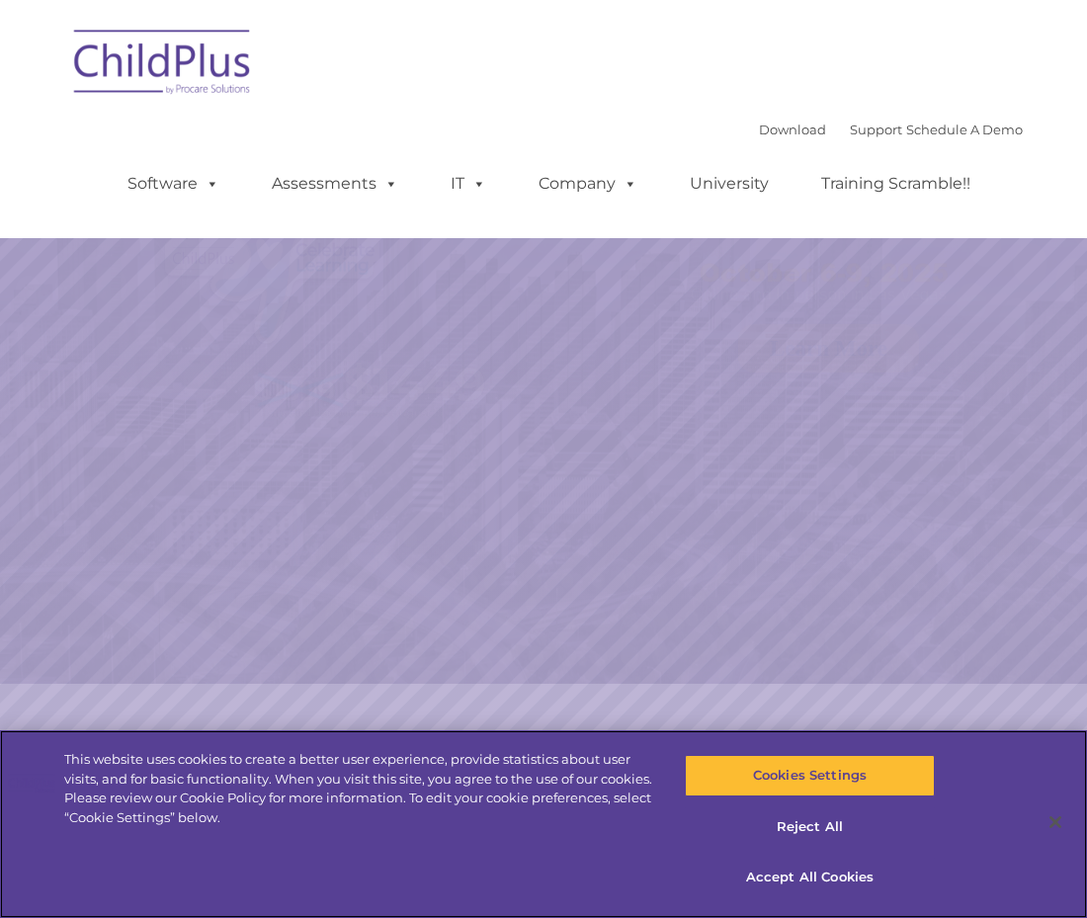
select select "MEDIUM"
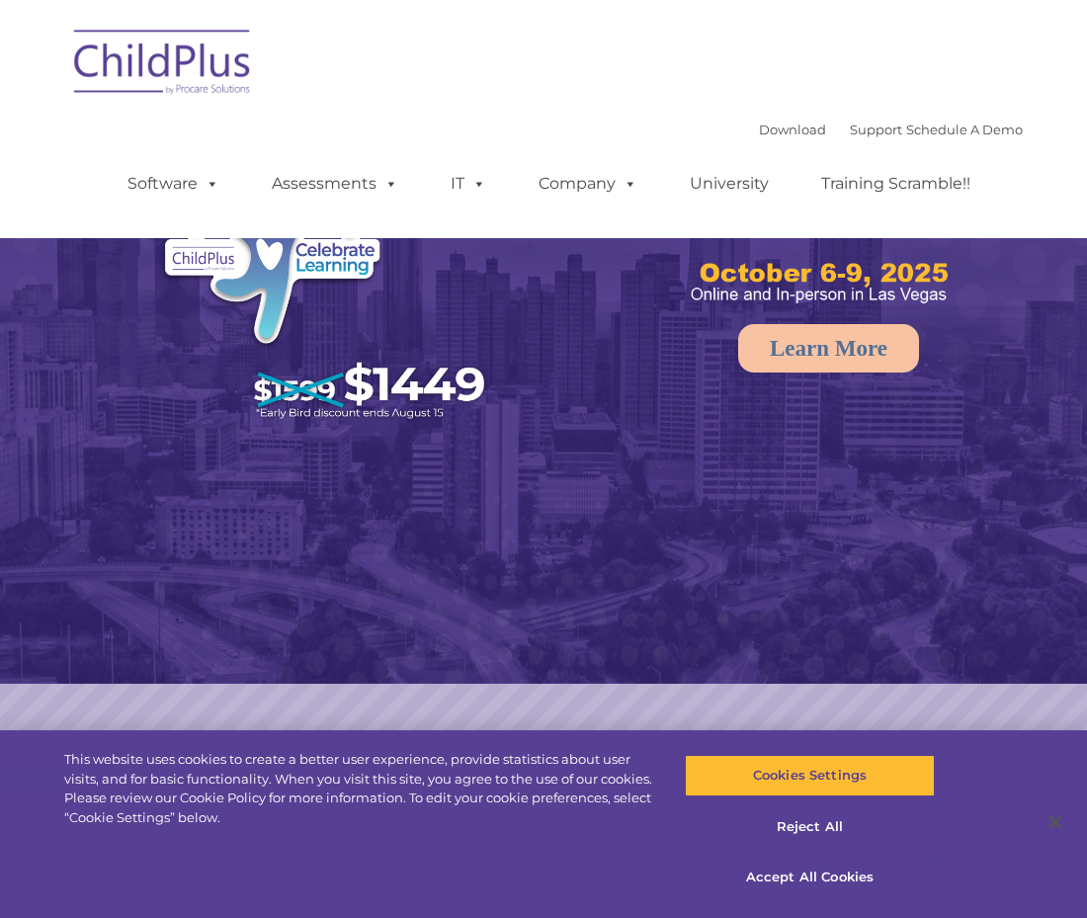
select select "MEDIUM"
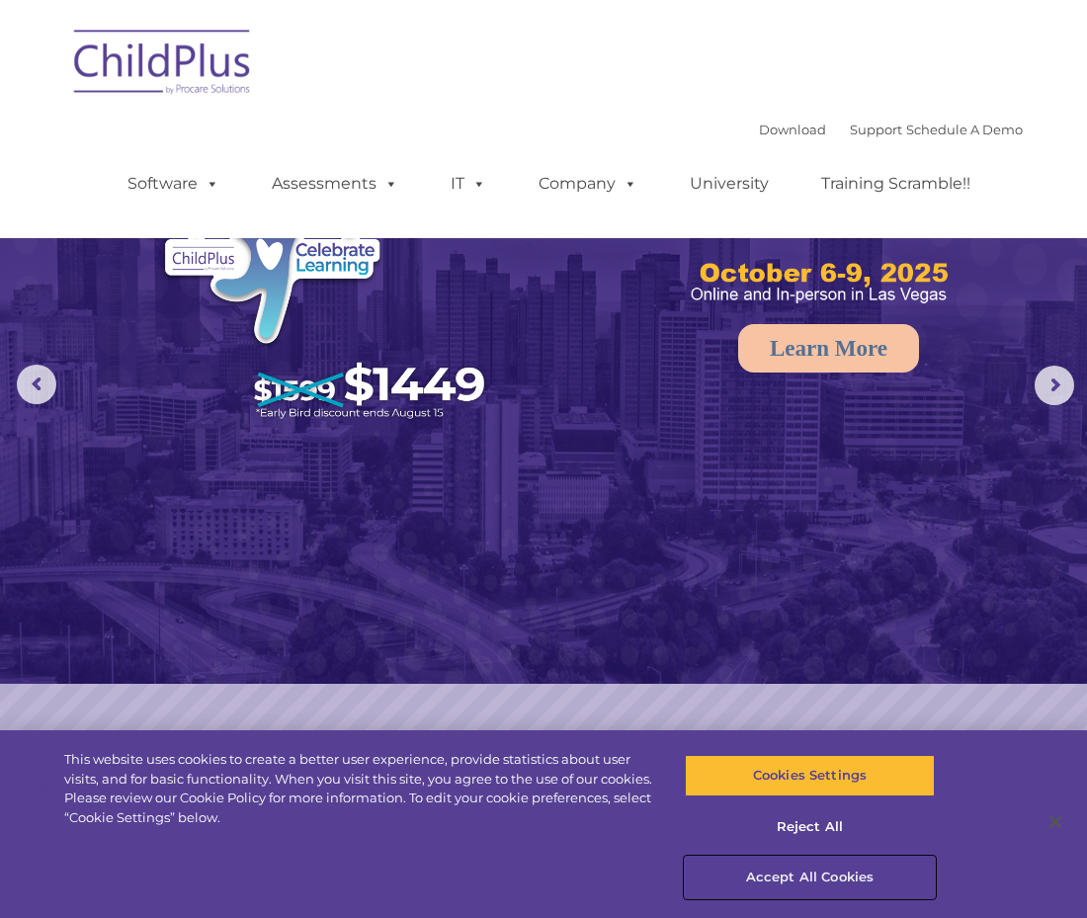
click at [801, 876] on button "Accept All Cookies" at bounding box center [810, 878] width 250 height 42
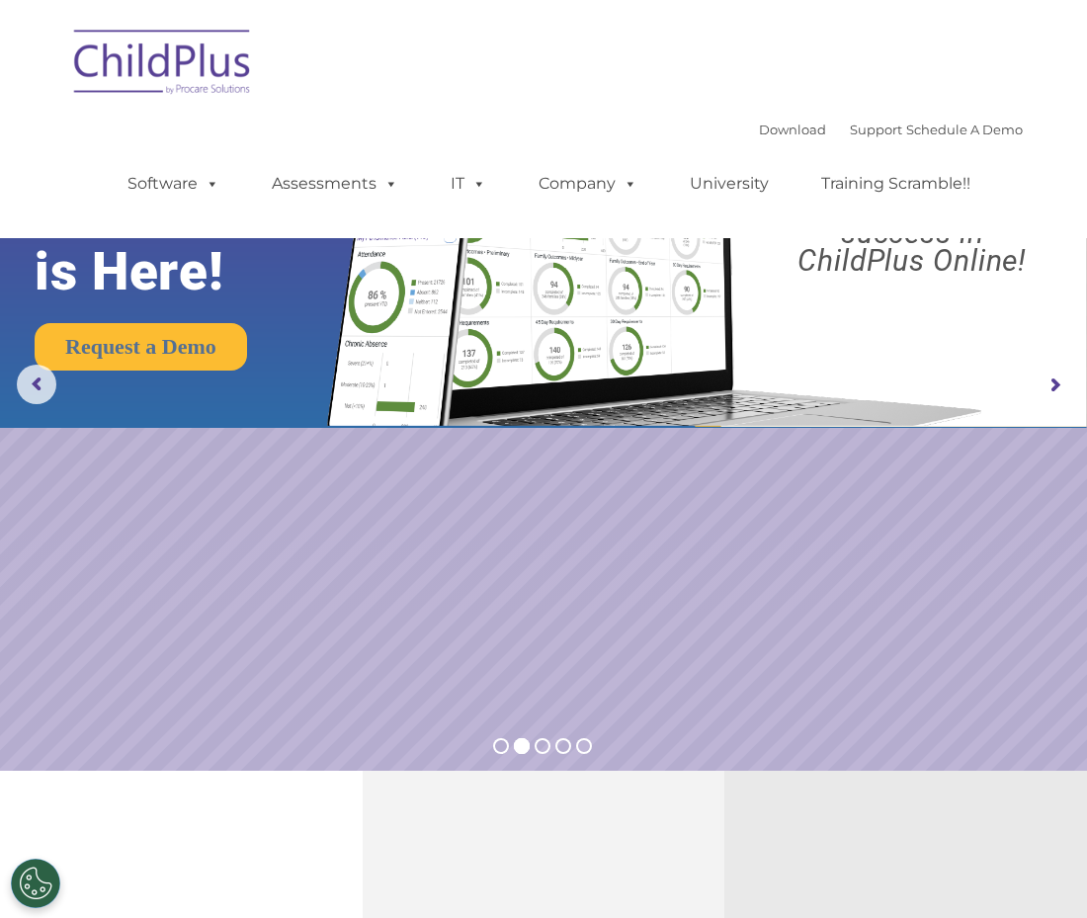
click at [1048, 386] on rs-arrow at bounding box center [1055, 386] width 40 height 40
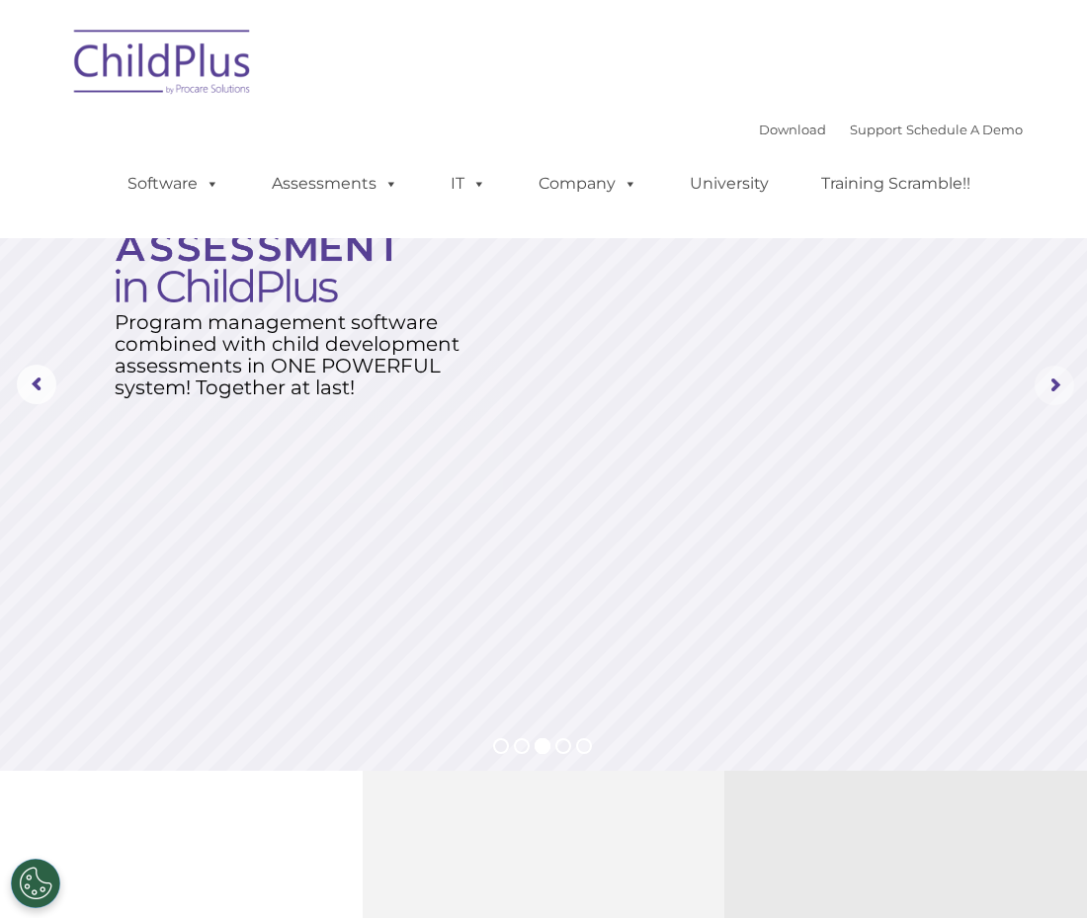
click at [1048, 386] on rs-arrow at bounding box center [1055, 386] width 40 height 40
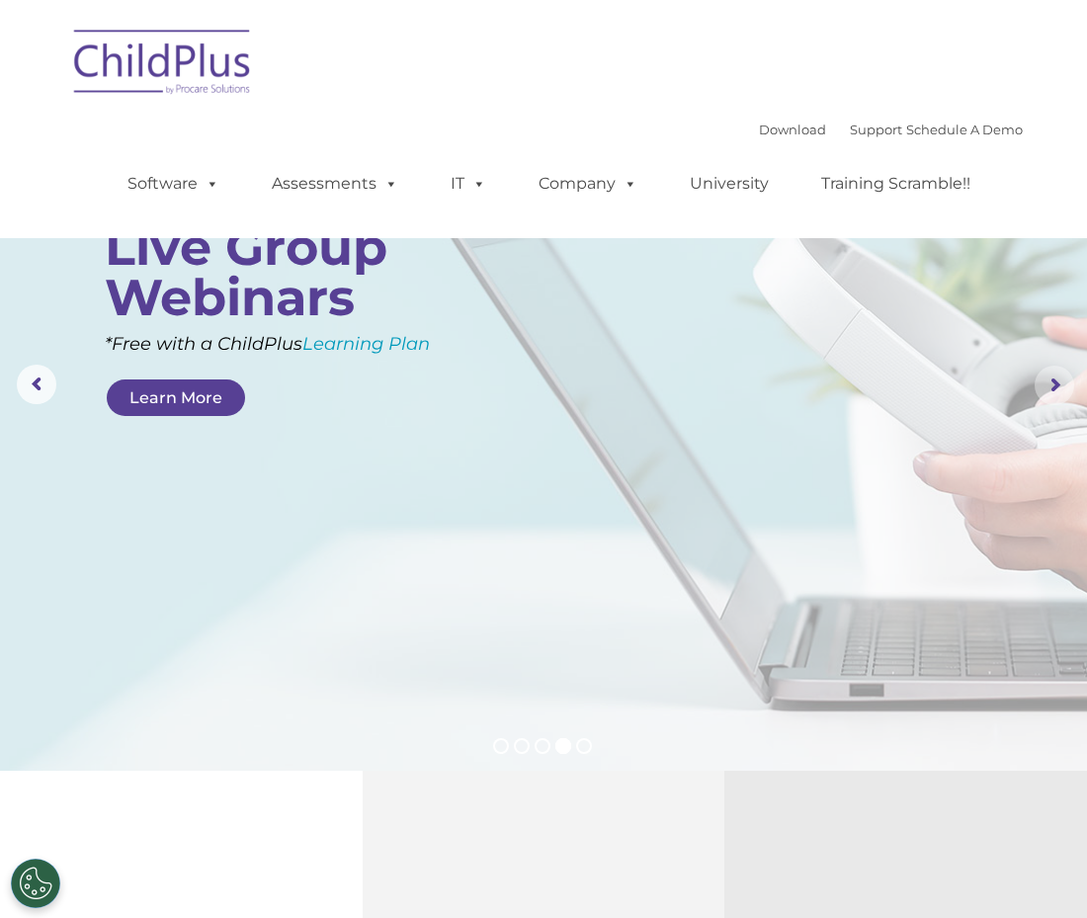
click at [1048, 386] on rs-arrow at bounding box center [1055, 386] width 40 height 40
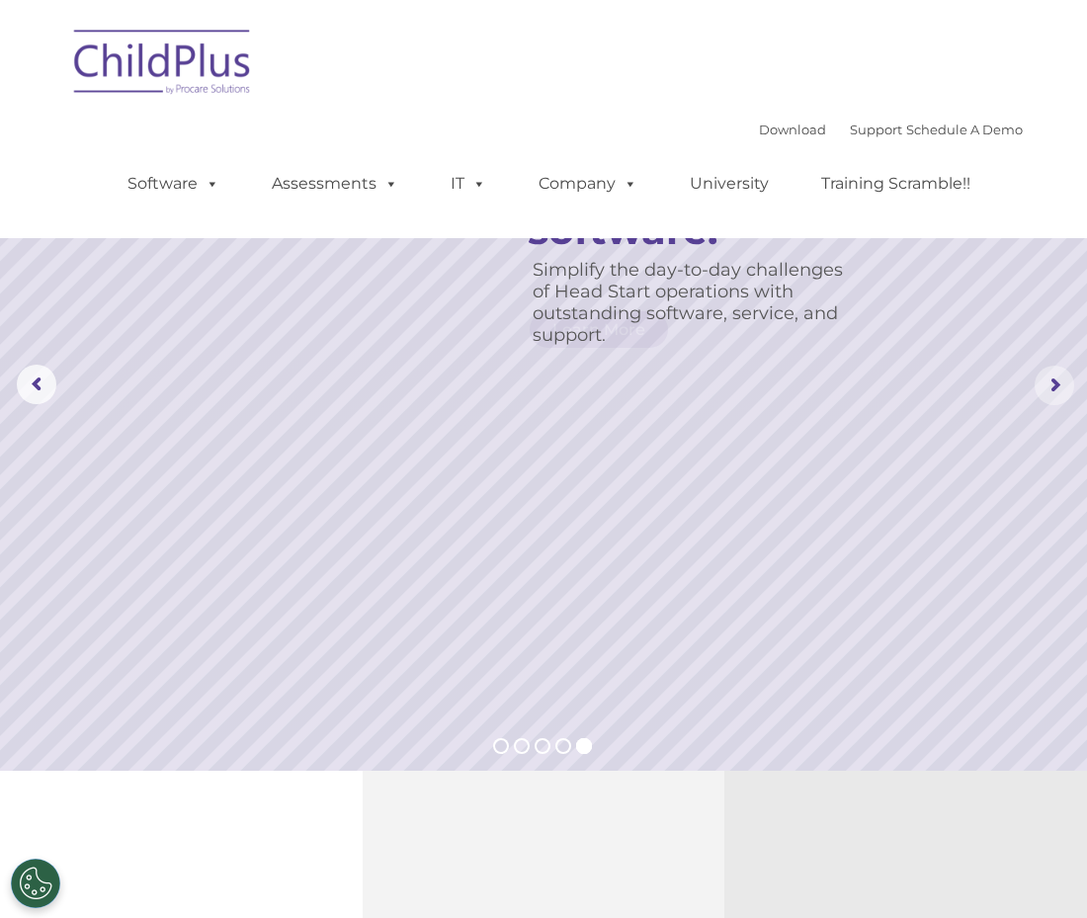
click at [1048, 386] on rs-arrow at bounding box center [1055, 386] width 40 height 40
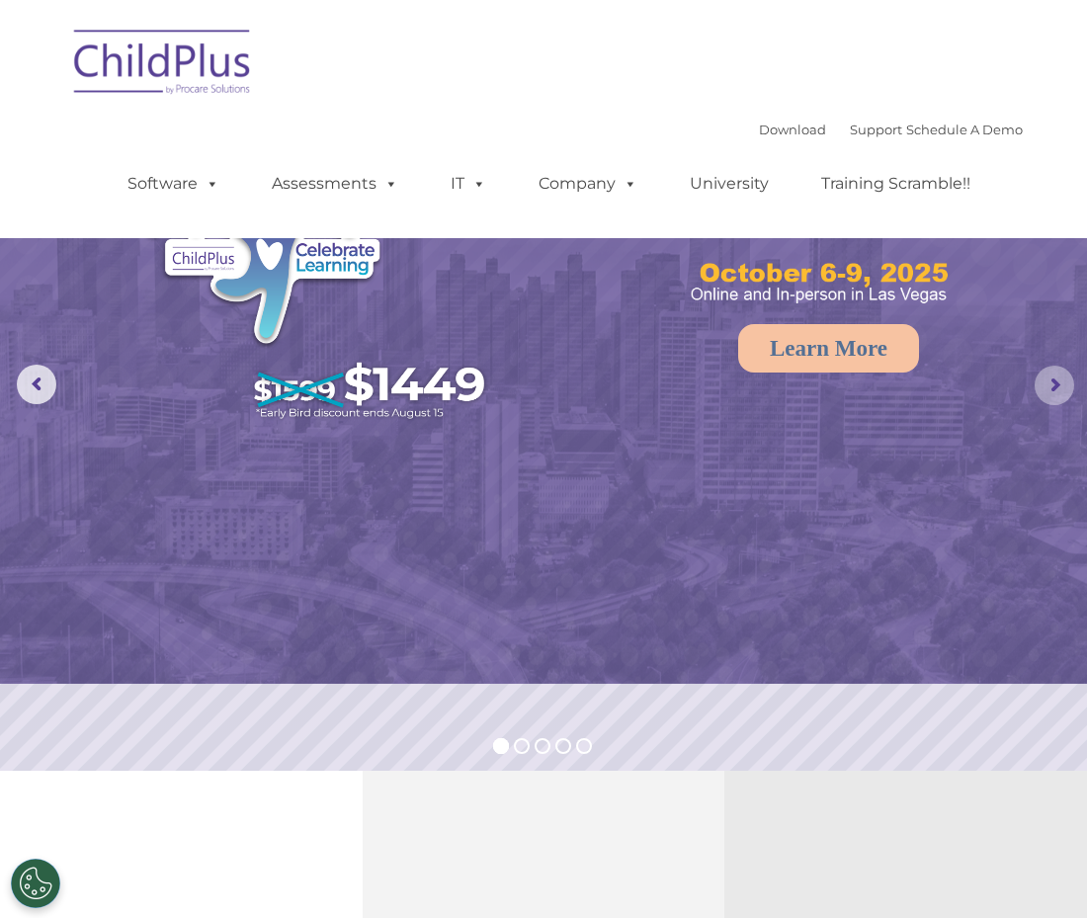
click at [1048, 386] on rs-arrow at bounding box center [1055, 386] width 40 height 40
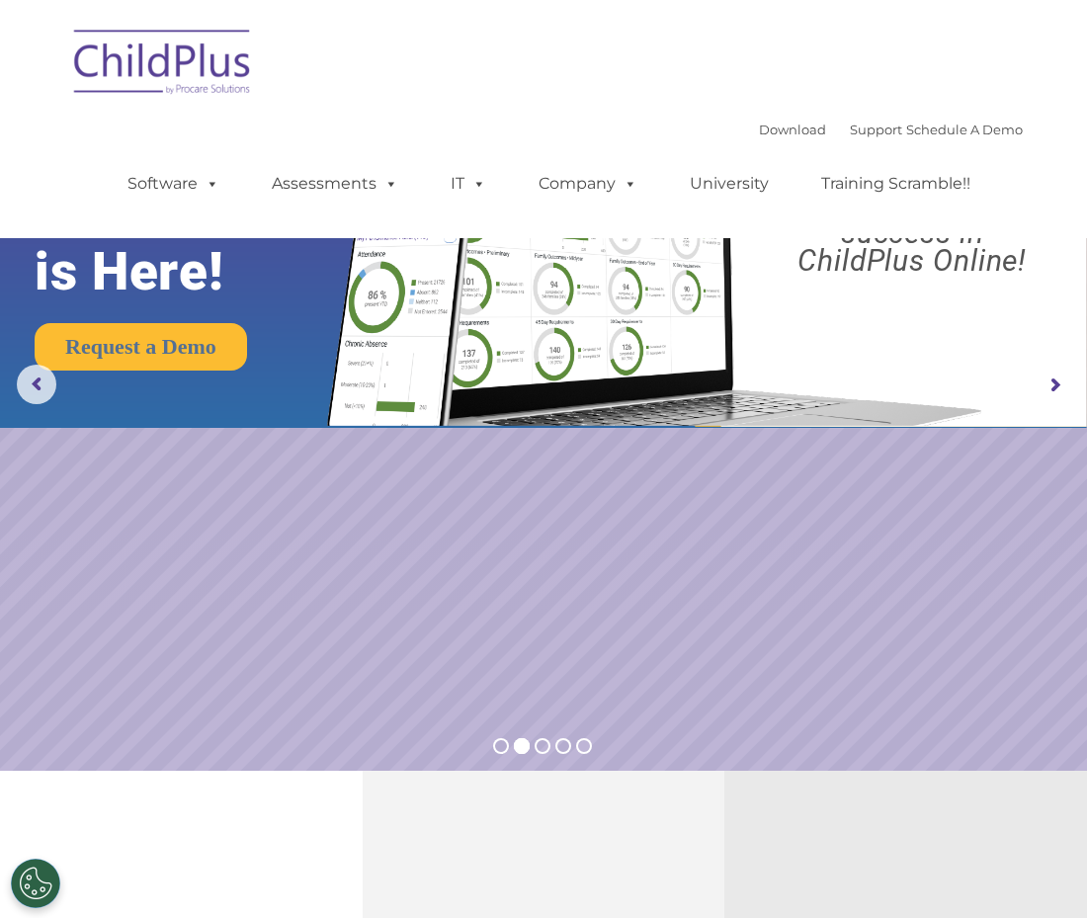
click at [1048, 386] on rs-arrow at bounding box center [1055, 386] width 40 height 40
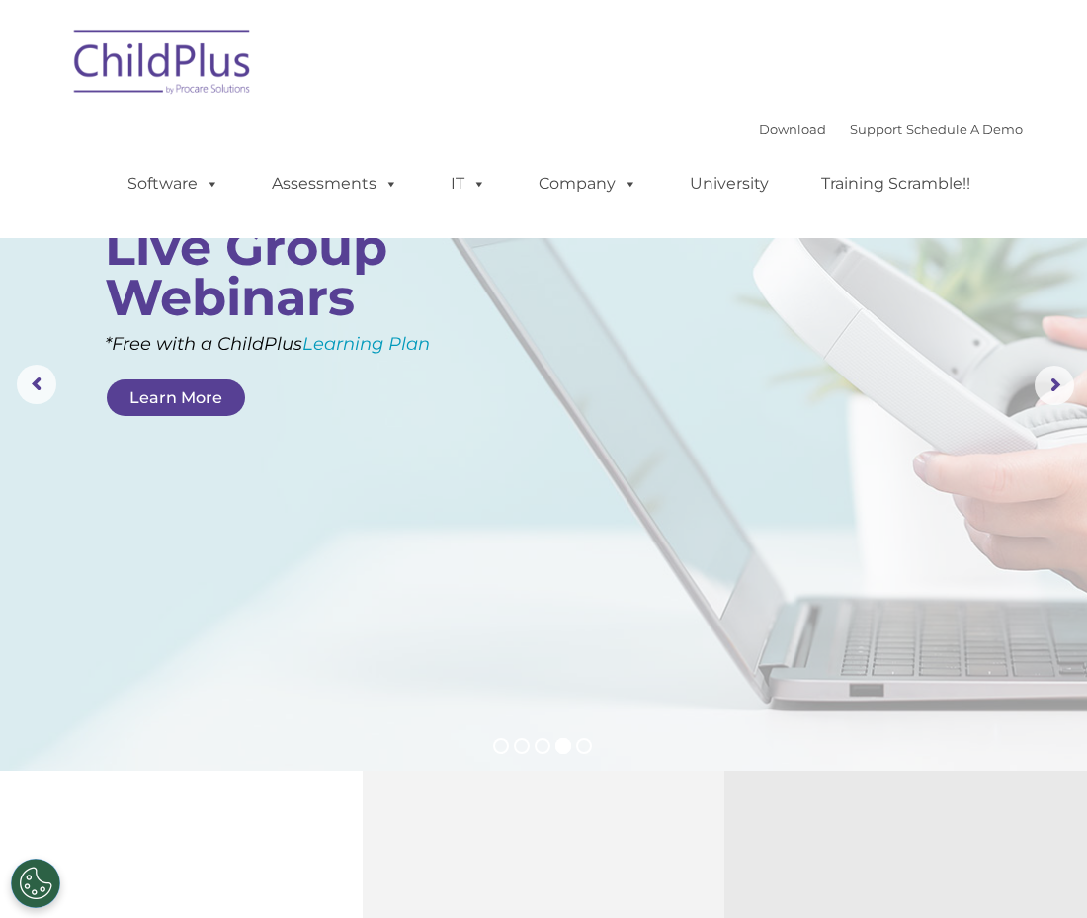
drag, startPoint x: 599, startPoint y: 291, endPoint x: 619, endPoint y: 446, distance: 156.4
click at [619, 446] on rs-layer at bounding box center [543, 385] width 1087 height 771
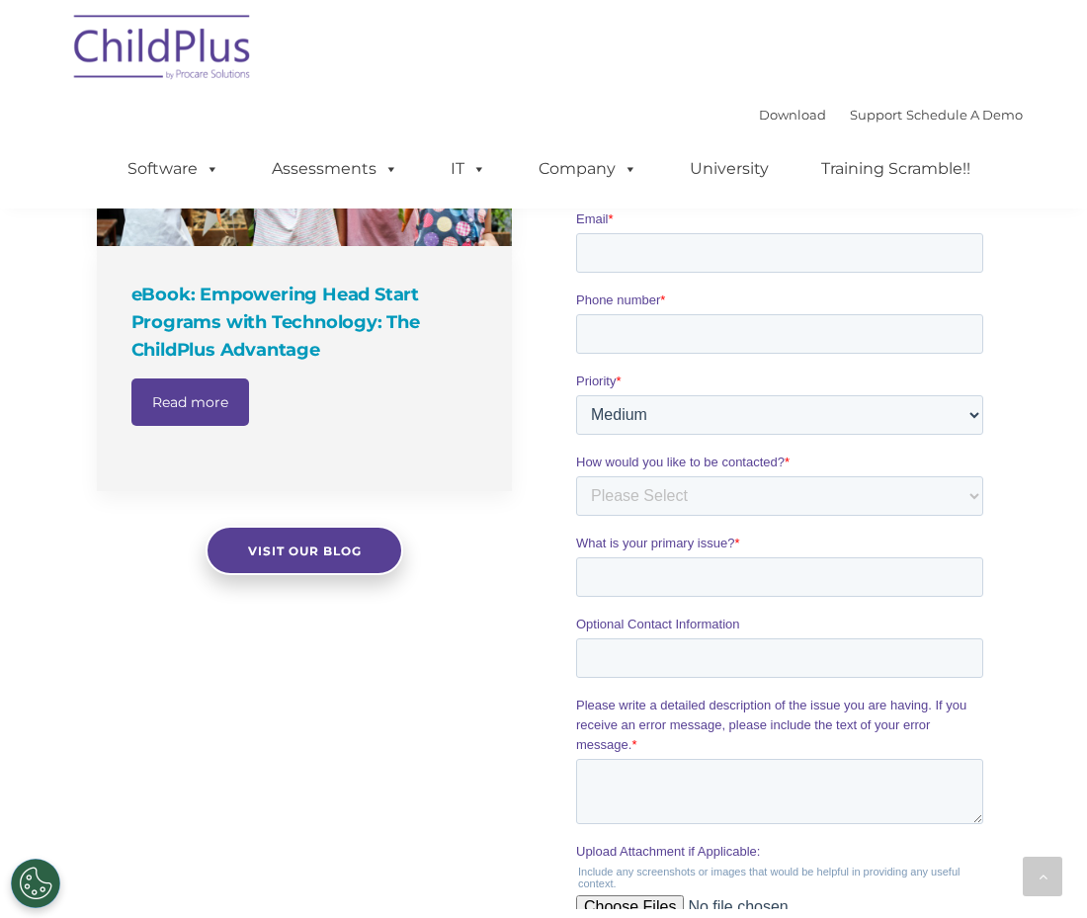
scroll to position [2177, 0]
